Goal: Task Accomplishment & Management: Use online tool/utility

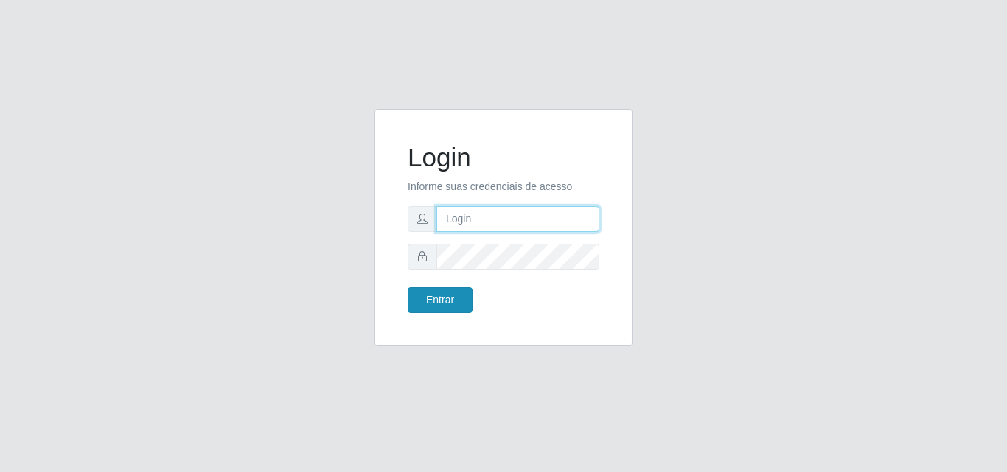
type input "[EMAIL_ADDRESS][DOMAIN_NAME]"
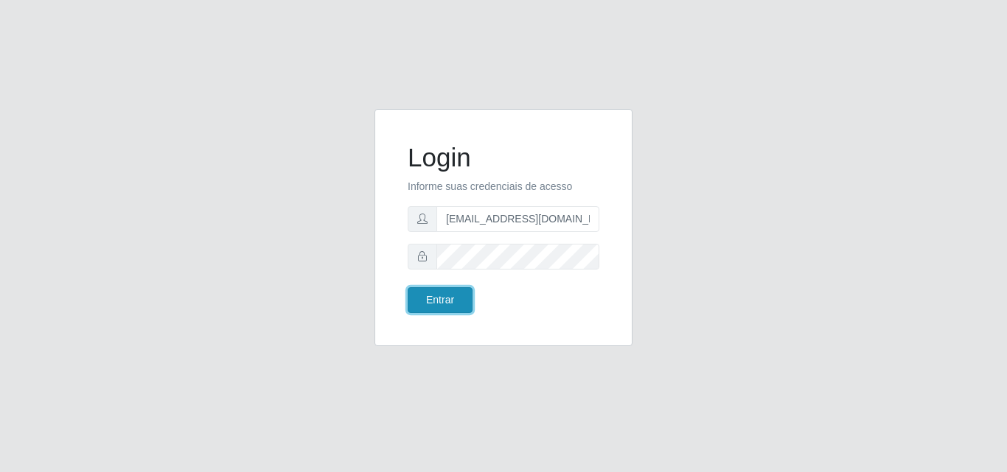
click at [463, 310] on button "Entrar" at bounding box center [440, 300] width 65 height 26
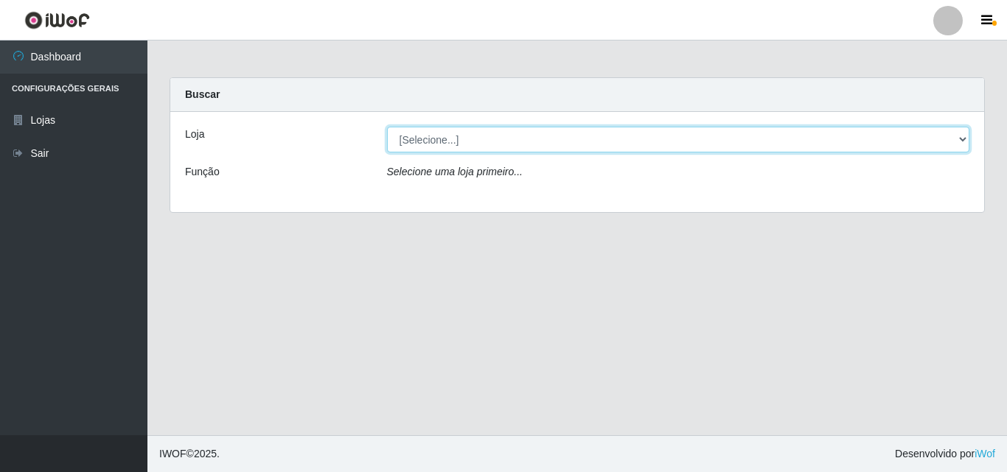
click at [939, 143] on select "[Selecione...] Rede Potiguar 1 - Macaíba" at bounding box center [678, 140] width 583 height 26
select select "100"
click at [387, 127] on select "[Selecione...] Rede Potiguar 1 - Macaíba" at bounding box center [678, 140] width 583 height 26
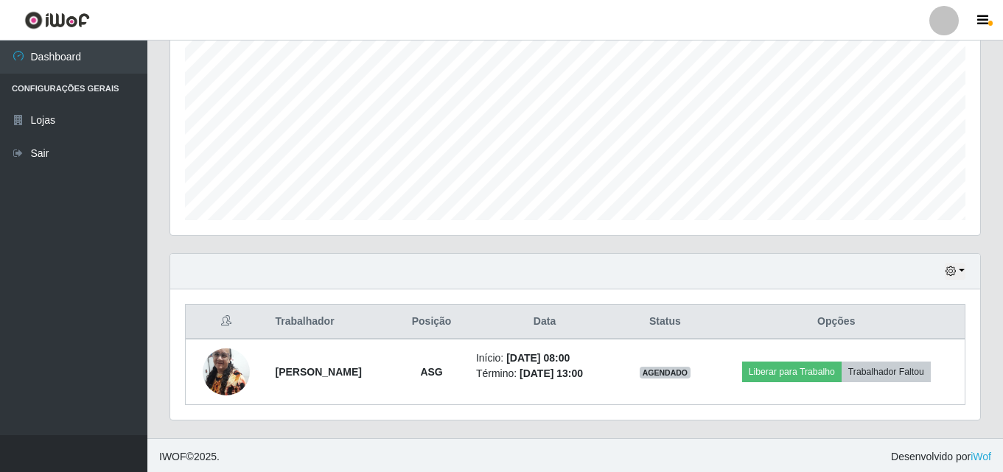
scroll to position [310, 0]
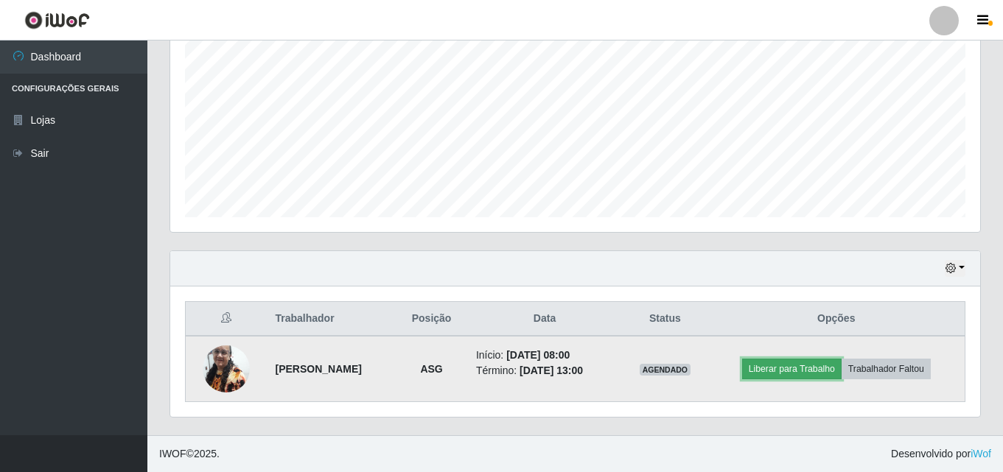
click at [789, 372] on button "Liberar para Trabalho" at bounding box center [791, 369] width 99 height 21
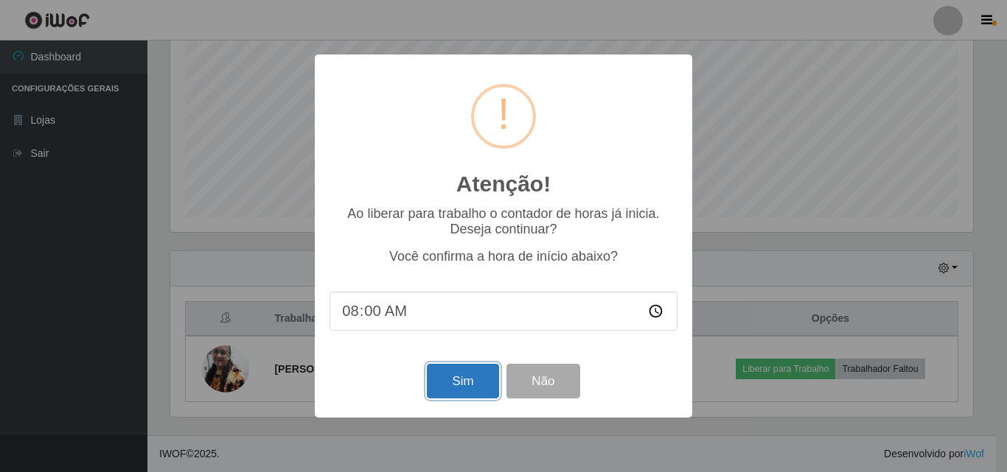
click at [455, 379] on button "Sim" at bounding box center [462, 381] width 71 height 35
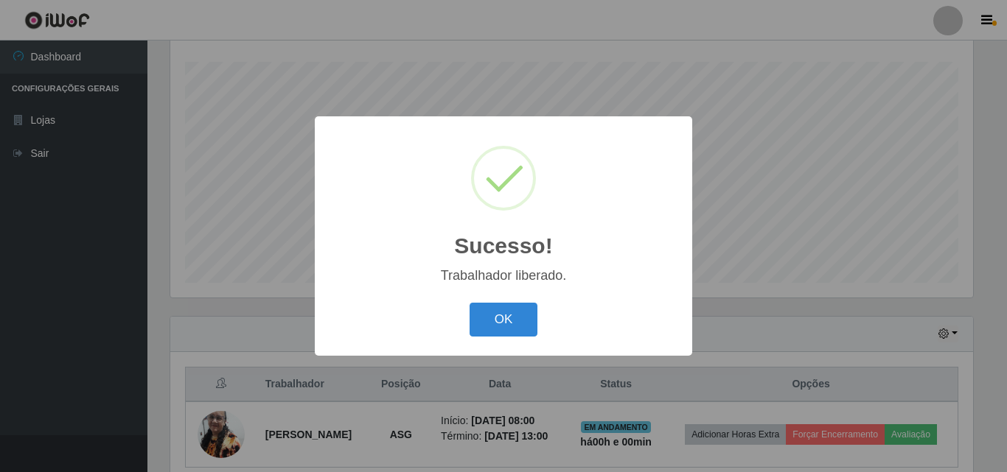
drag, startPoint x: 512, startPoint y: 322, endPoint x: 221, endPoint y: 1, distance: 433.6
click at [513, 322] on button "OK" at bounding box center [503, 320] width 69 height 35
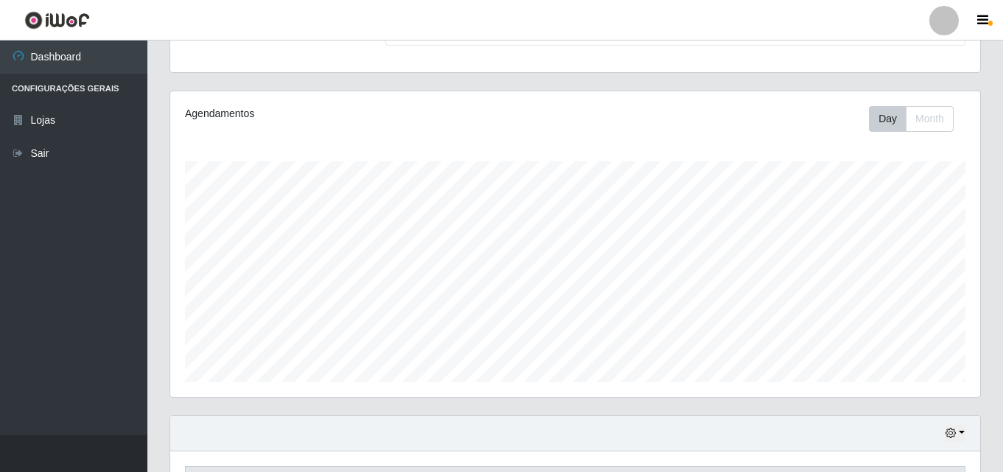
scroll to position [310, 0]
